Goal: Information Seeking & Learning: Learn about a topic

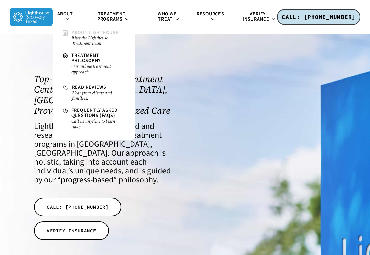
click at [74, 39] on small "Meet the Lighthouse Treatment Team." at bounding box center [98, 40] width 53 height 11
